Goal: Information Seeking & Learning: Learn about a topic

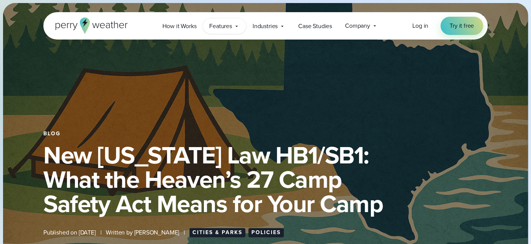
click at [238, 24] on icon at bounding box center [236, 26] width 6 height 6
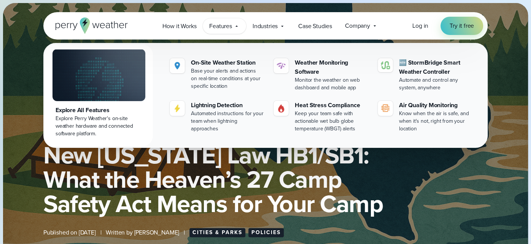
click at [429, 184] on h1 "New [US_STATE] Law HB1/SB1: What the Heaven’s 27 Camp Safety Act Means for Your…" at bounding box center [265, 179] width 444 height 73
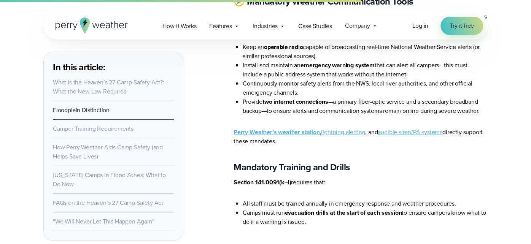
scroll to position [1292, 0]
